Goal: Navigation & Orientation: Find specific page/section

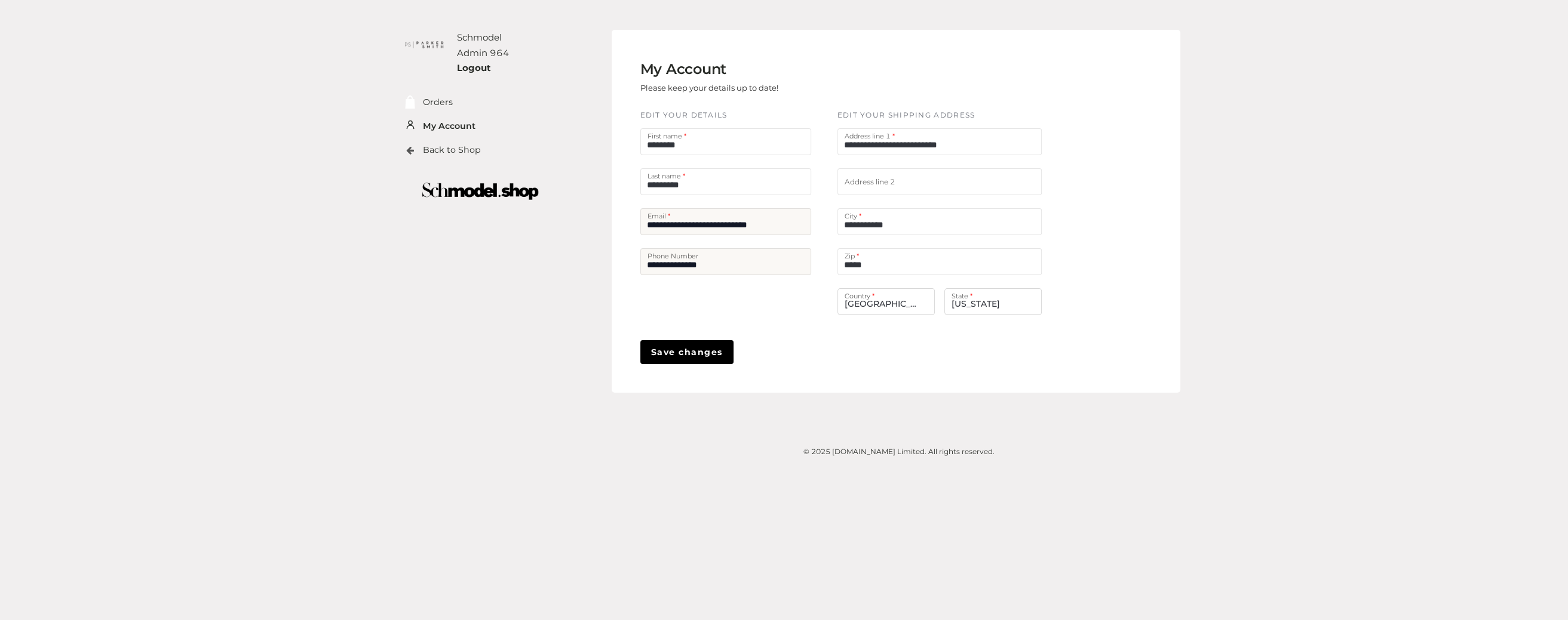
click at [460, 160] on li "Back to Shop" at bounding box center [462, 150] width 119 height 24
click at [467, 149] on link "Back to Shop" at bounding box center [451, 150] width 58 height 14
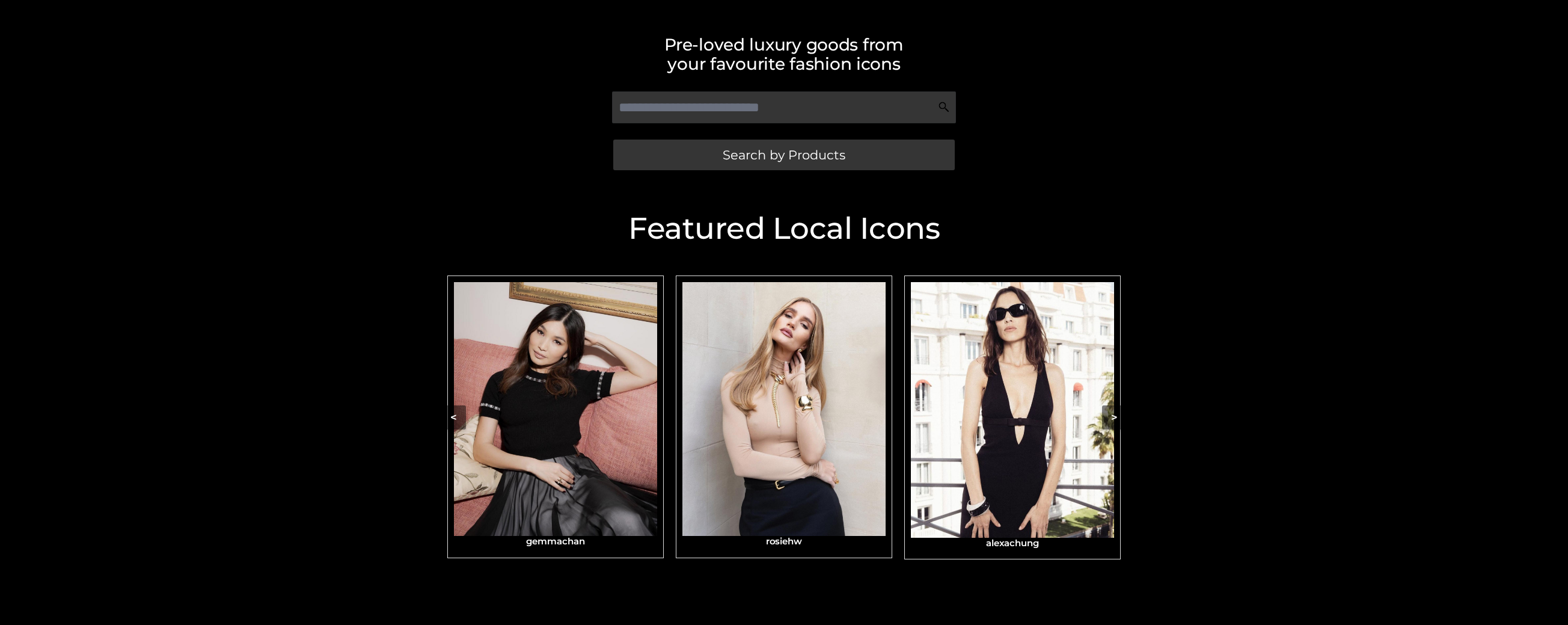
scroll to position [294, 0]
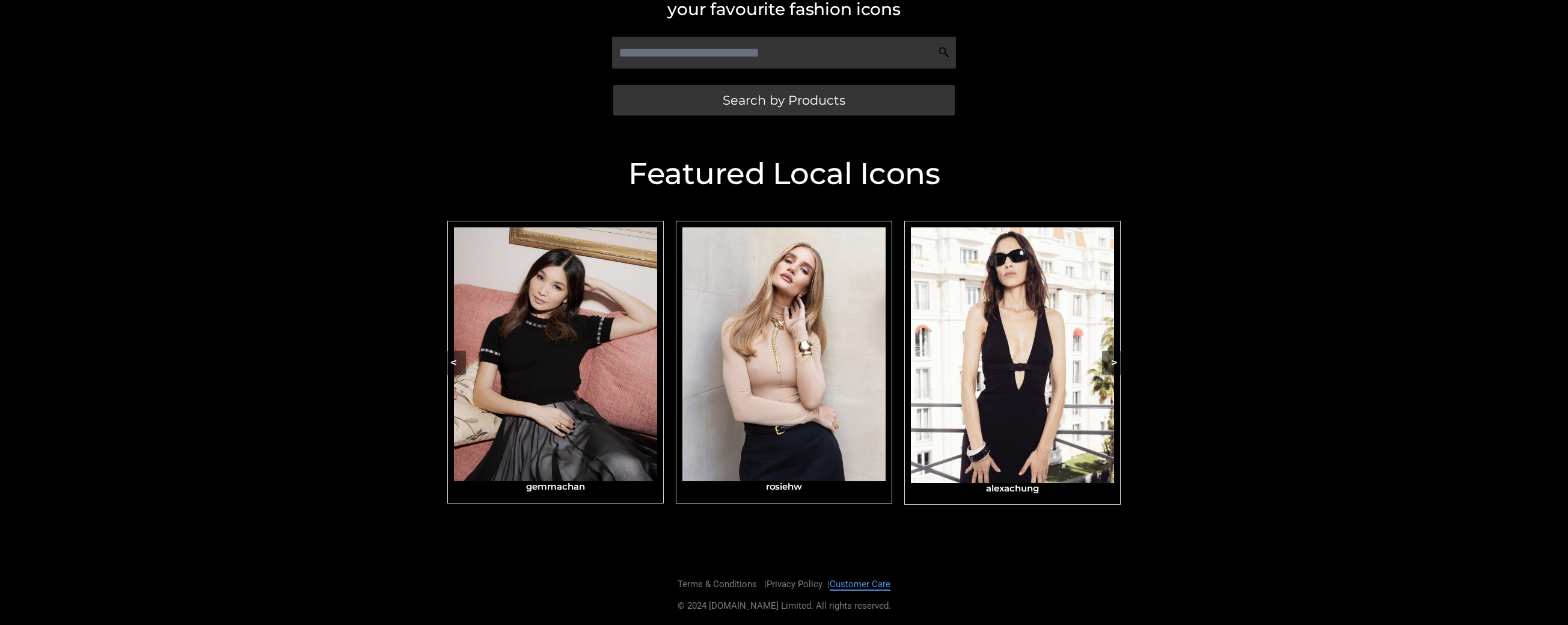
click at [873, 586] on link "Customer Care" at bounding box center [859, 584] width 61 height 11
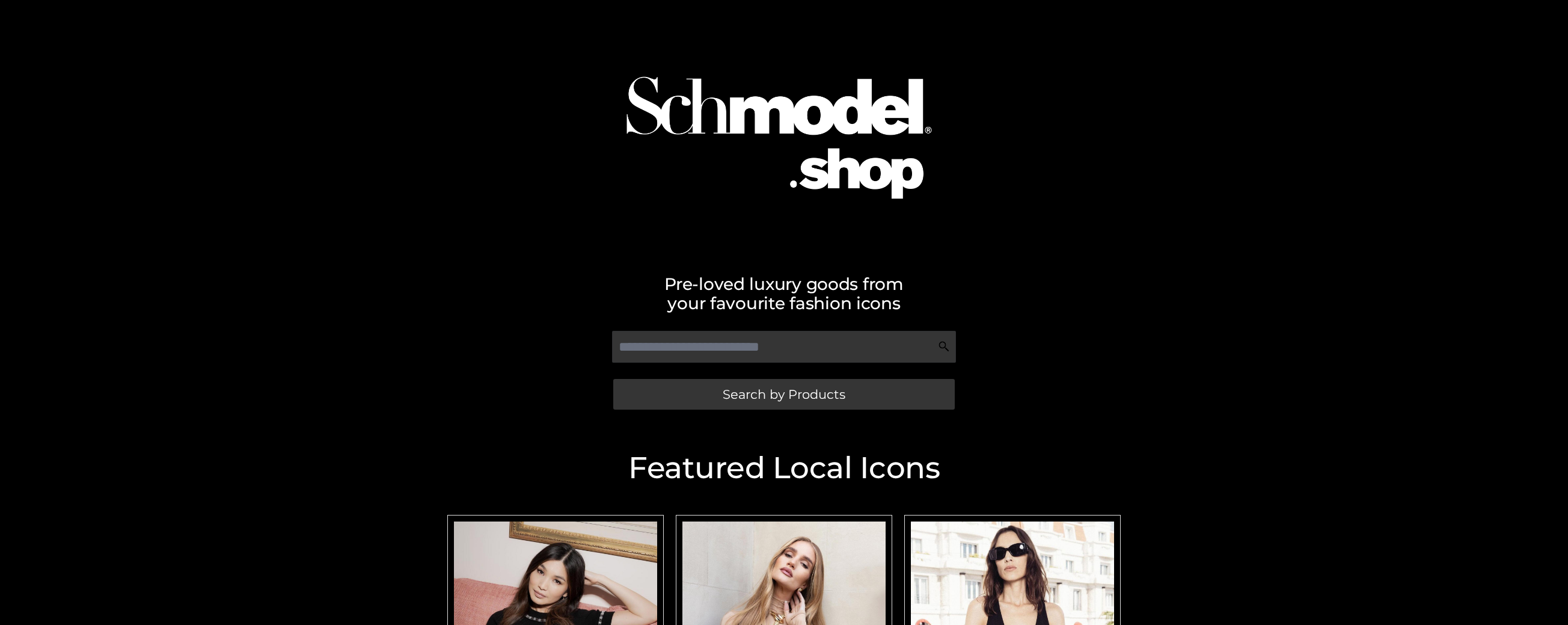
scroll to position [294, 0]
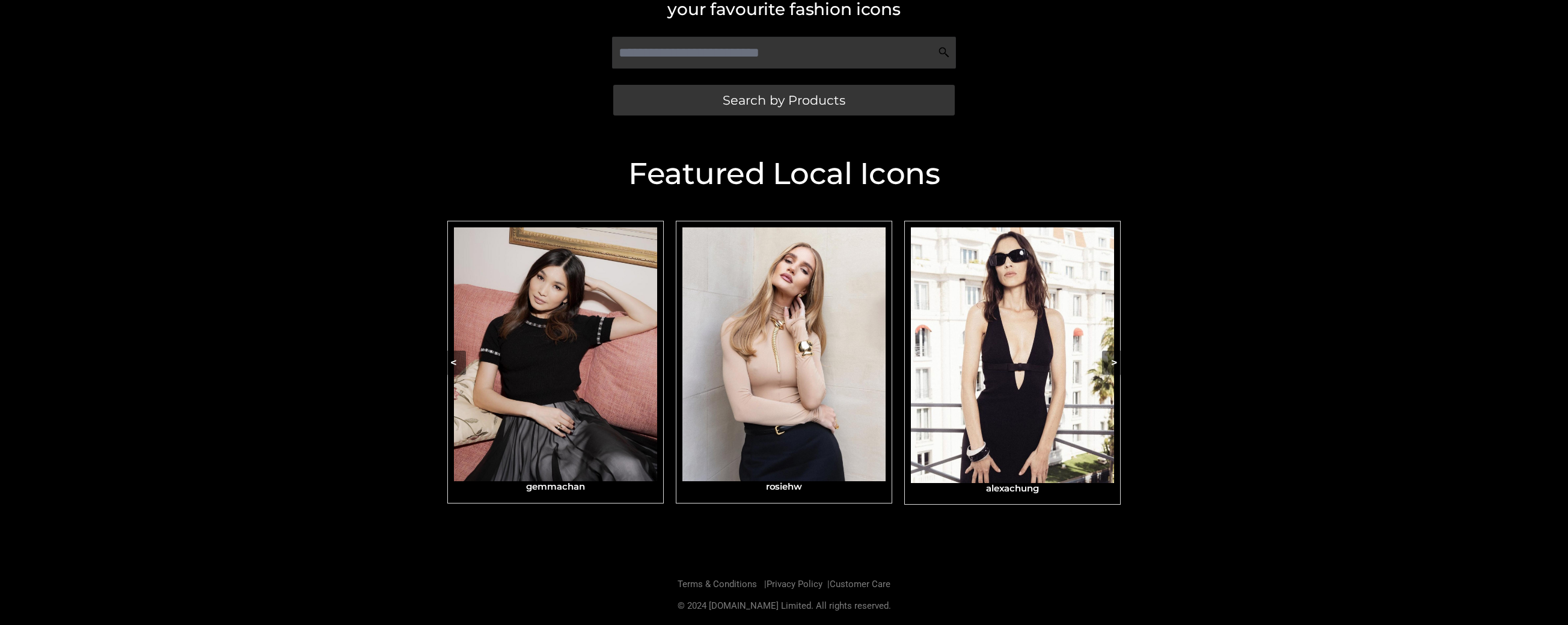
click at [1189, 142] on div "Featured Local Icons​ < slide 7 to 9 of 4 [PERSON_NAME] gemmachan rosiehw [PERS…" at bounding box center [784, 348] width 1568 height 433
click at [1114, 363] on button ">" at bounding box center [1114, 363] width 24 height 24
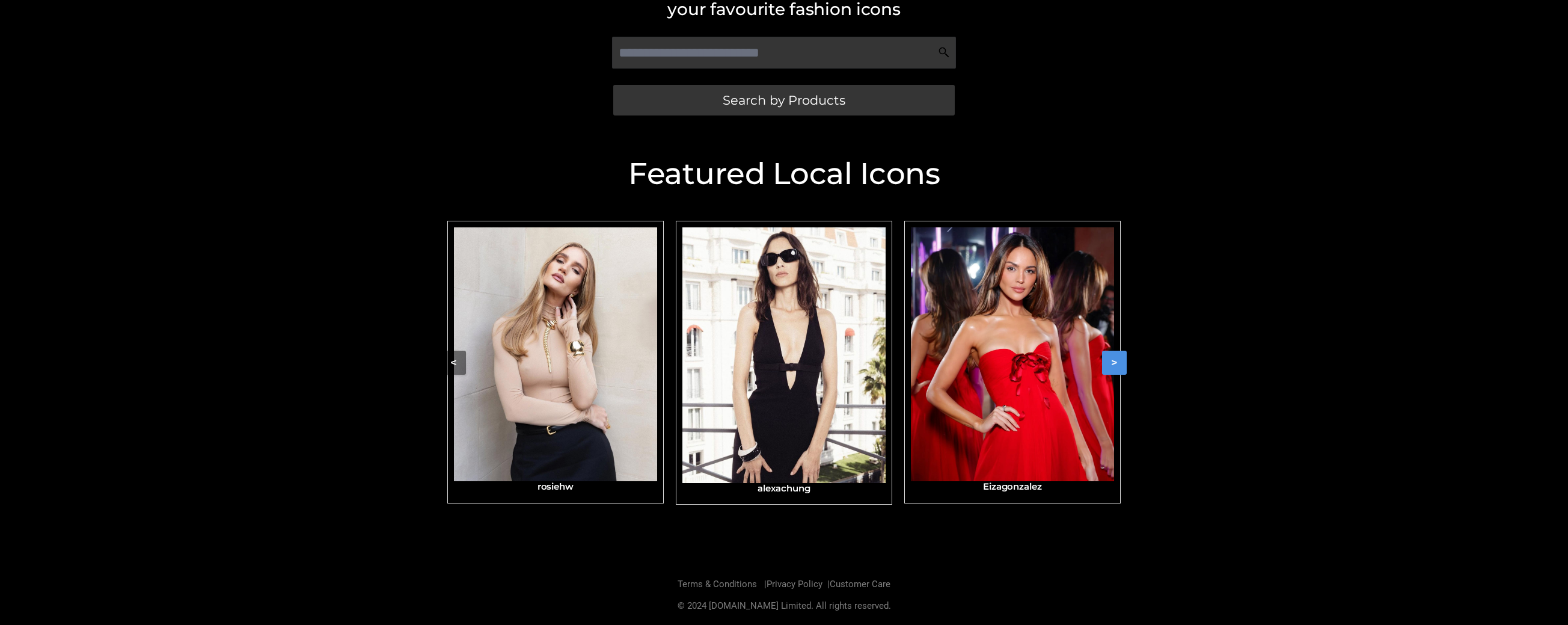
click at [1114, 363] on button ">" at bounding box center [1114, 363] width 24 height 24
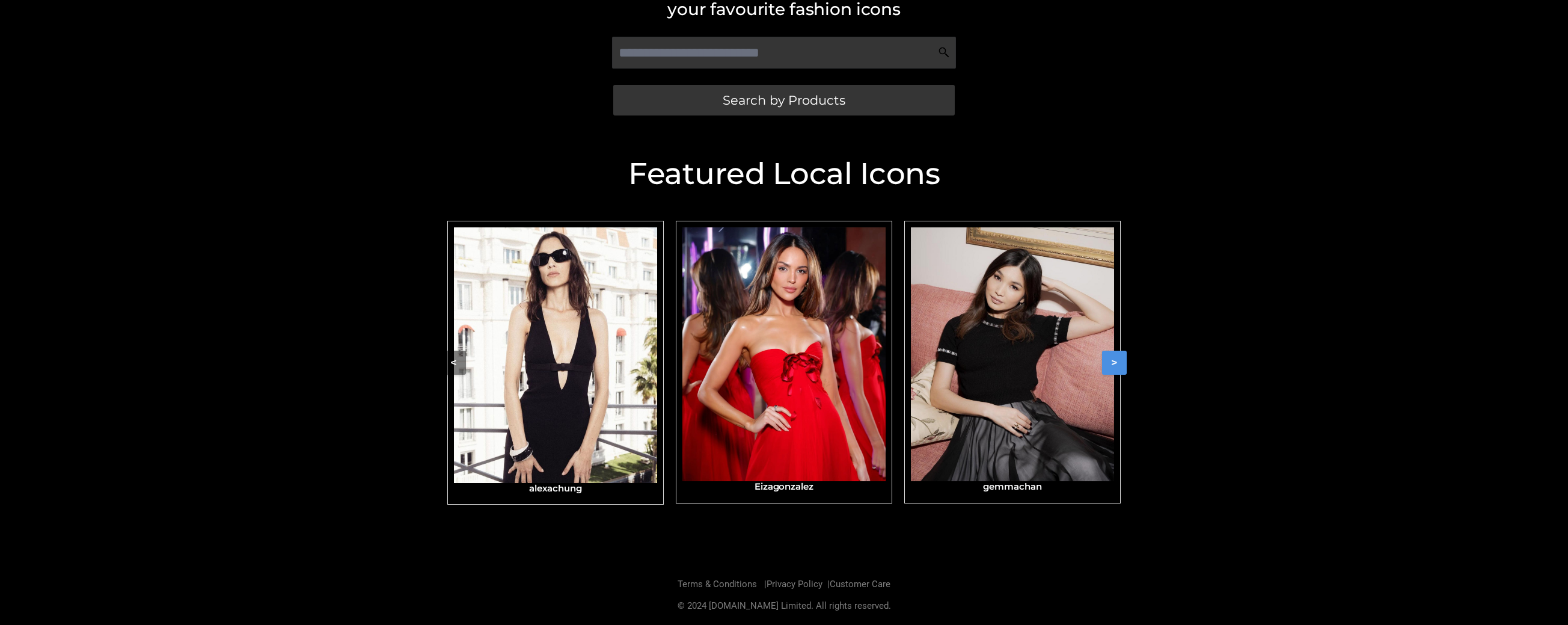
click at [1114, 363] on button ">" at bounding box center [1114, 363] width 24 height 24
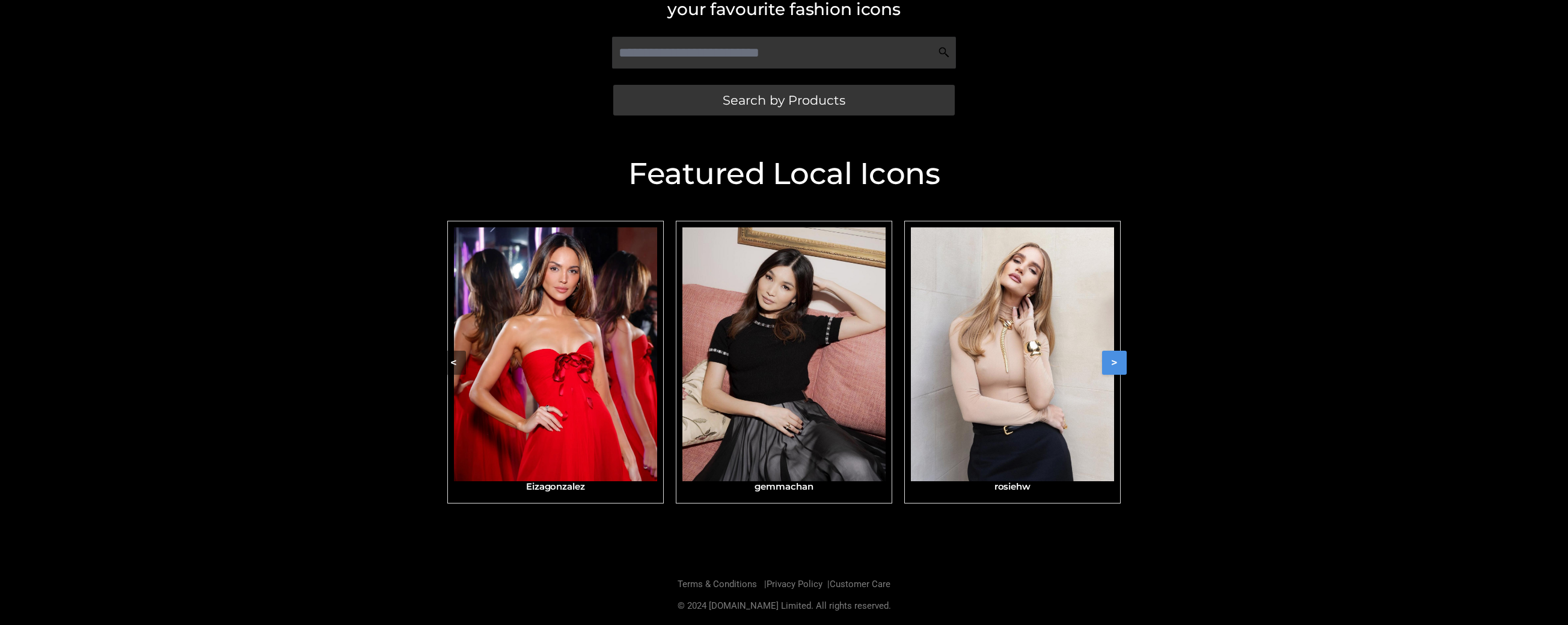
click at [1114, 363] on button ">" at bounding box center [1114, 363] width 24 height 24
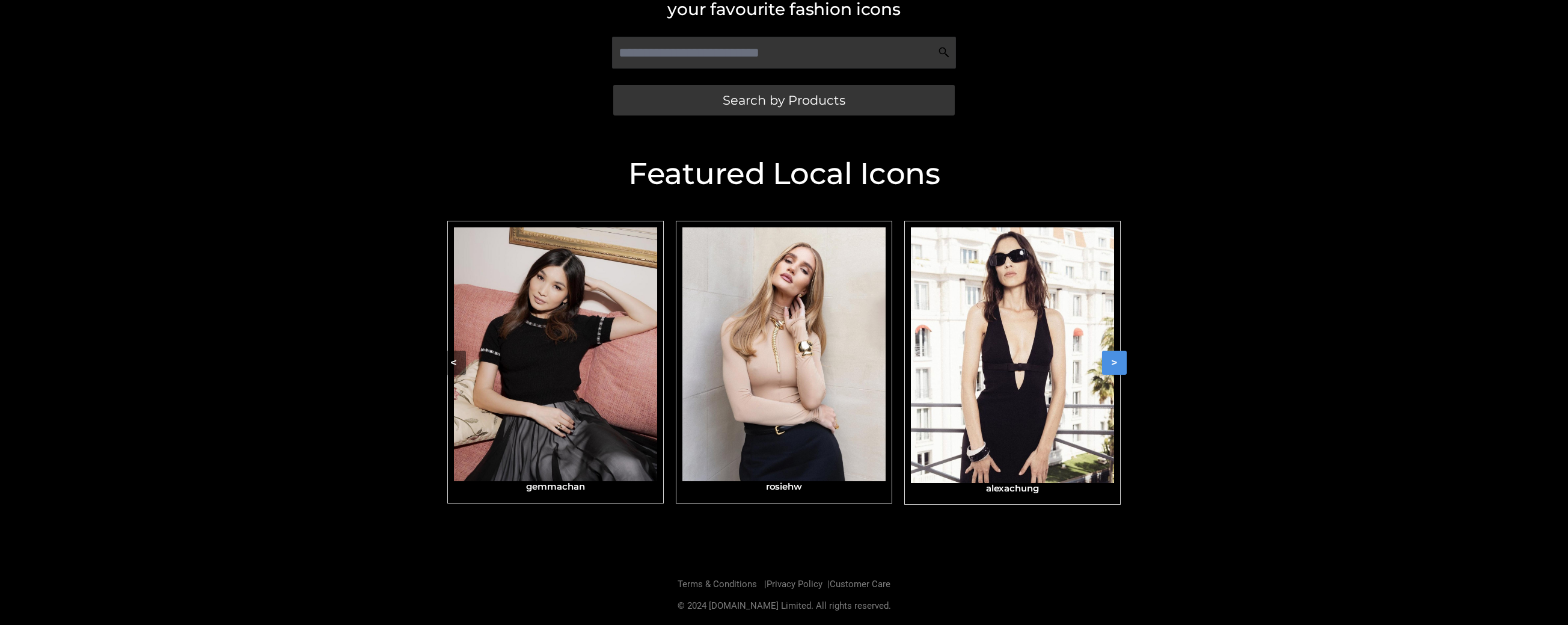
click at [1114, 363] on button ">" at bounding box center [1114, 363] width 24 height 24
